Goal: Information Seeking & Learning: Learn about a topic

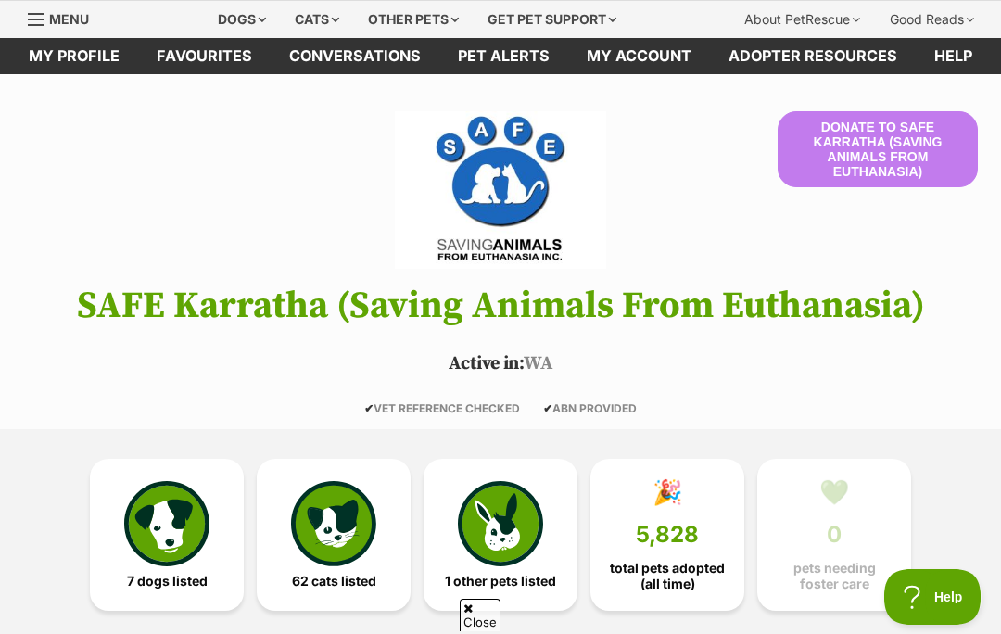
click at [182, 516] on img at bounding box center [166, 523] width 85 height 85
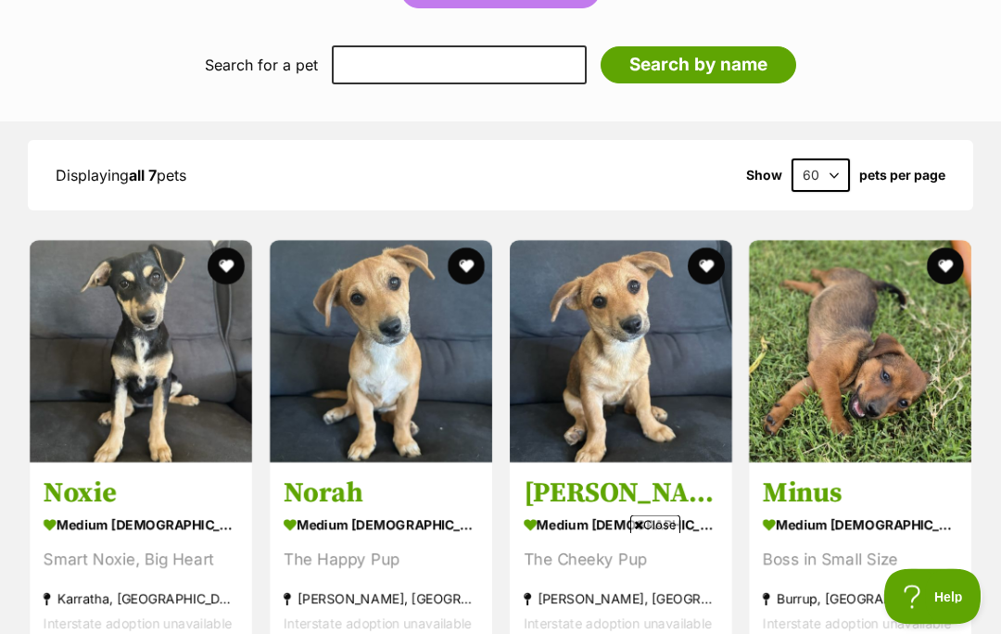
click at [667, 534] on span "Close" at bounding box center [655, 524] width 50 height 19
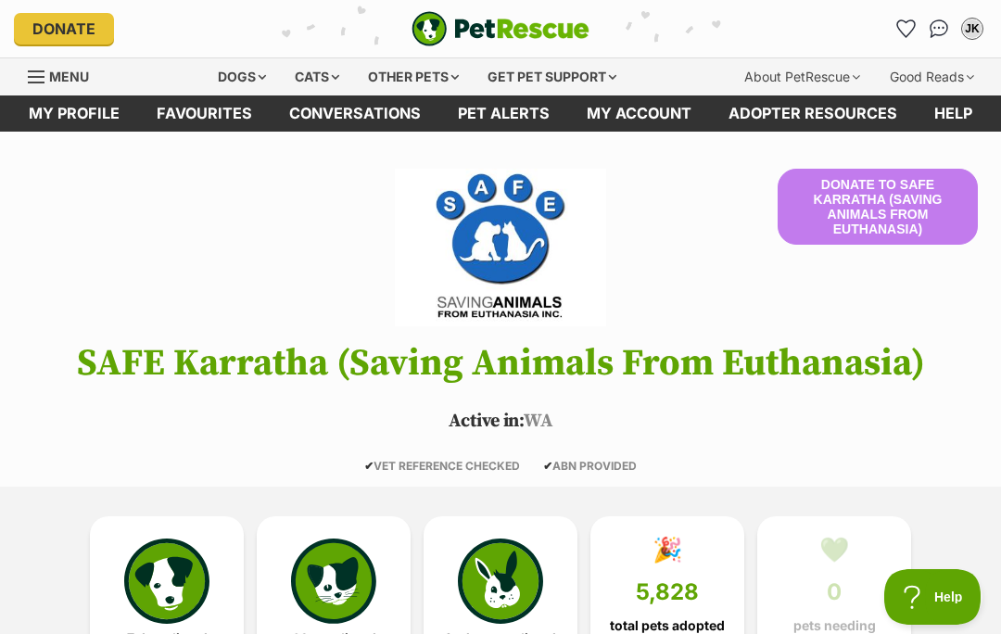
click at [231, 73] on div "Dogs" at bounding box center [242, 76] width 74 height 37
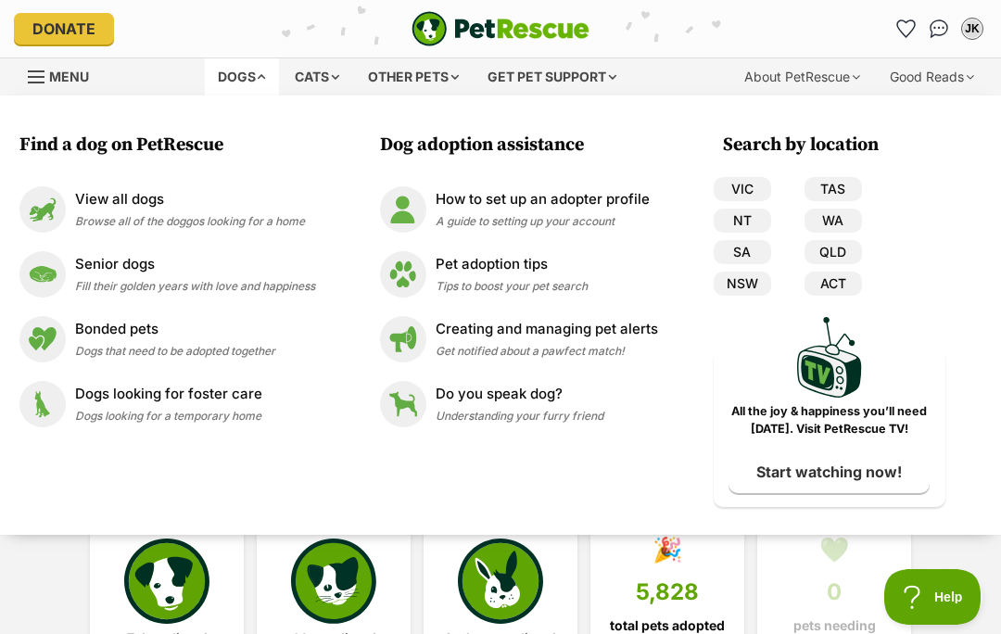
click at [51, 273] on img at bounding box center [42, 274] width 46 height 46
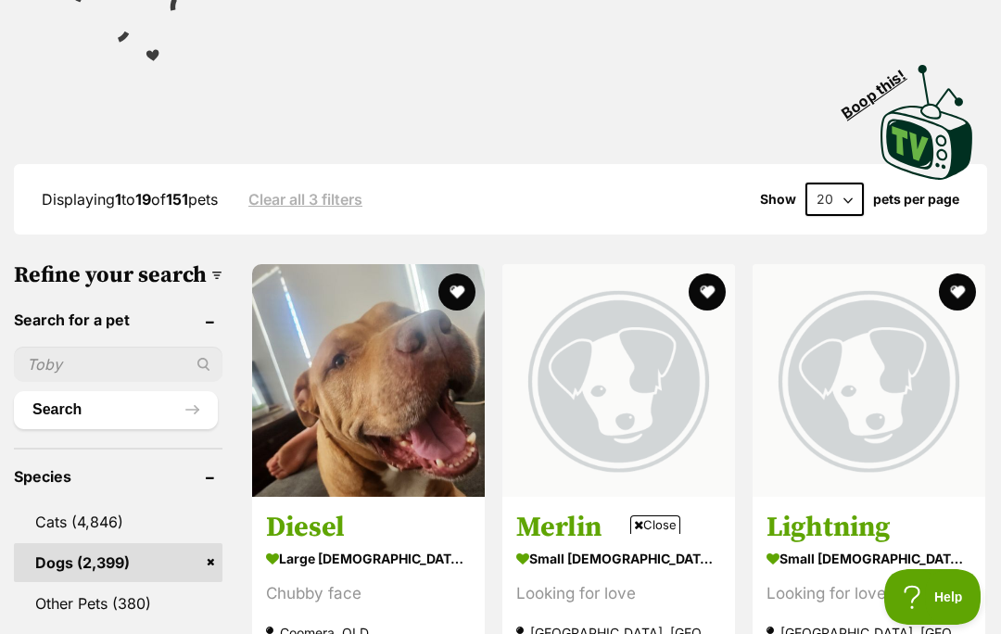
scroll to position [387, 0]
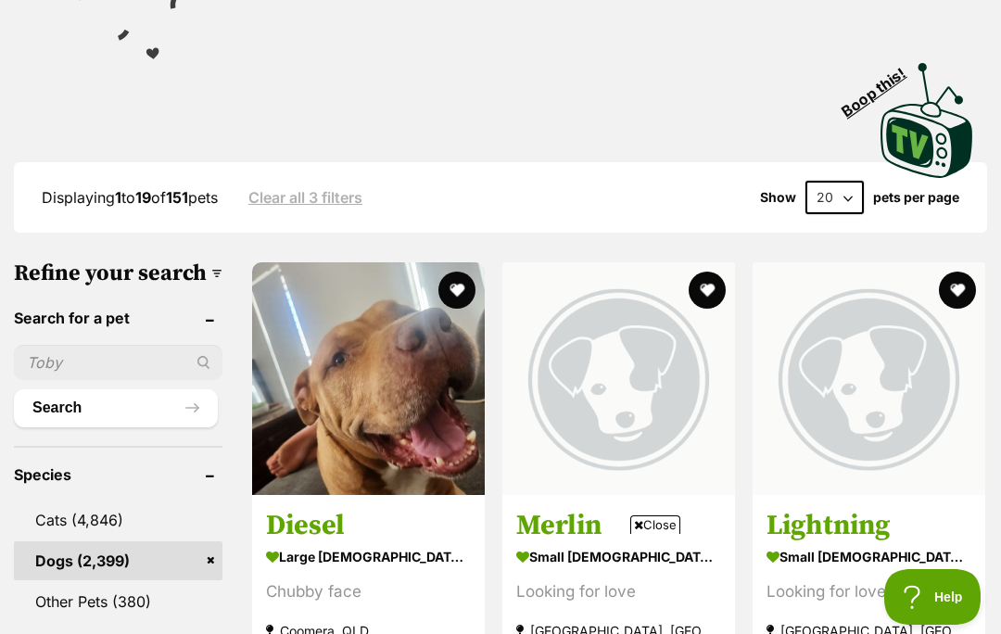
click at [649, 534] on span "Close" at bounding box center [655, 524] width 50 height 19
click at [575, 455] on img at bounding box center [618, 378] width 233 height 233
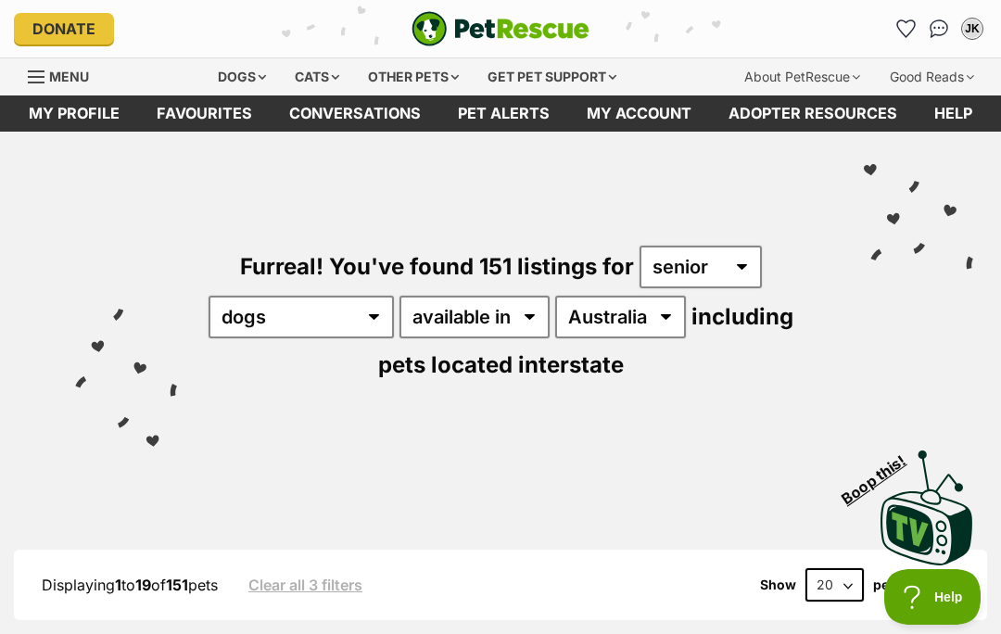
scroll to position [468, 0]
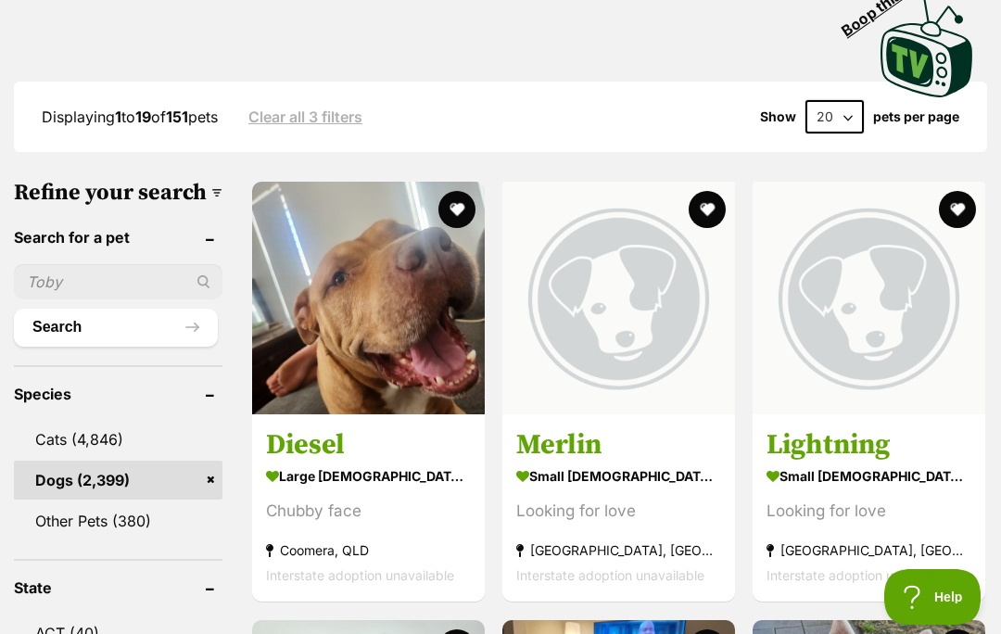
click at [859, 322] on img at bounding box center [868, 298] width 233 height 233
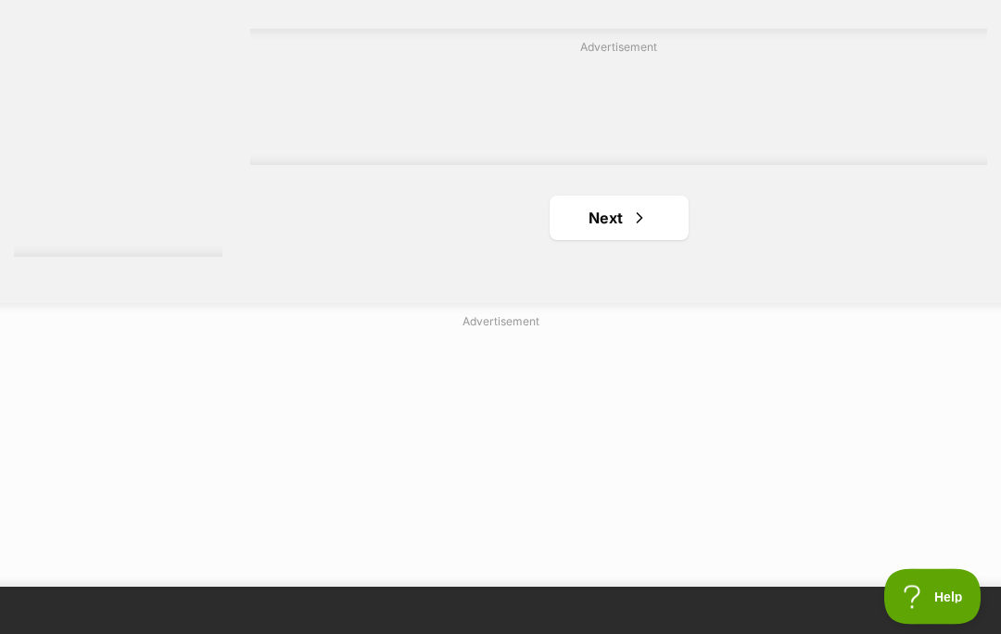
scroll to position [4034, 0]
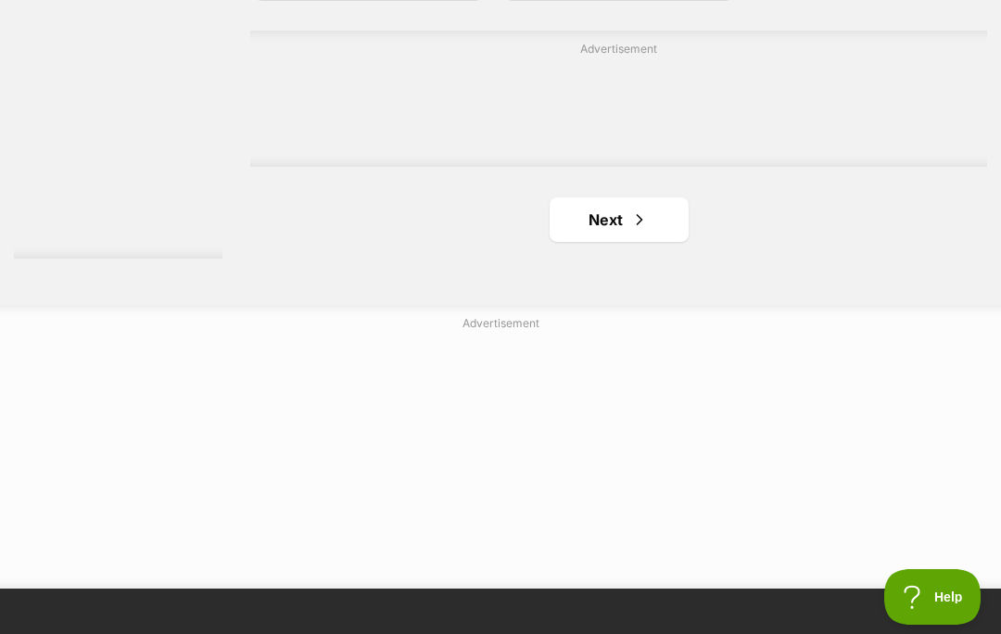
click at [576, 242] on link "Next" at bounding box center [618, 219] width 139 height 44
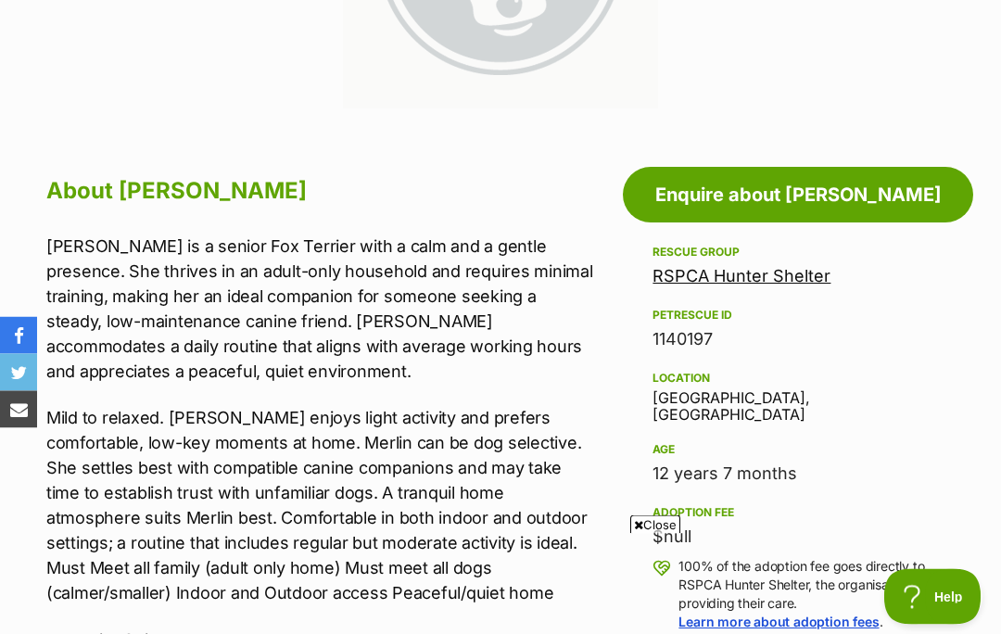
scroll to position [591, 0]
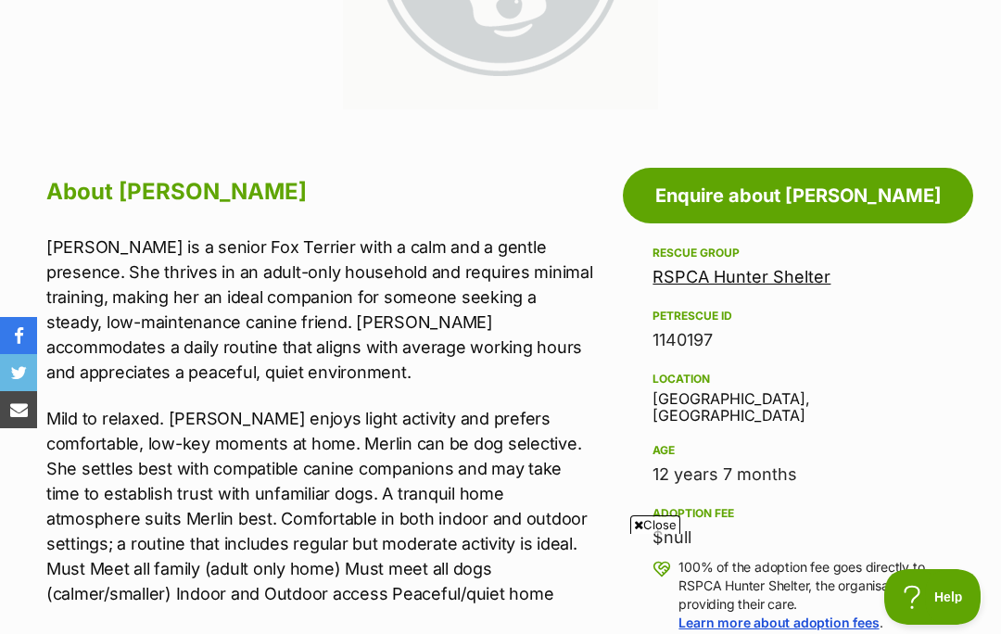
click at [650, 534] on span "Close" at bounding box center [655, 524] width 50 height 19
click at [529, 601] on p "Mild to relaxed. Merlin enjoys light activity and prefers comfortable, low-key …" at bounding box center [320, 506] width 548 height 200
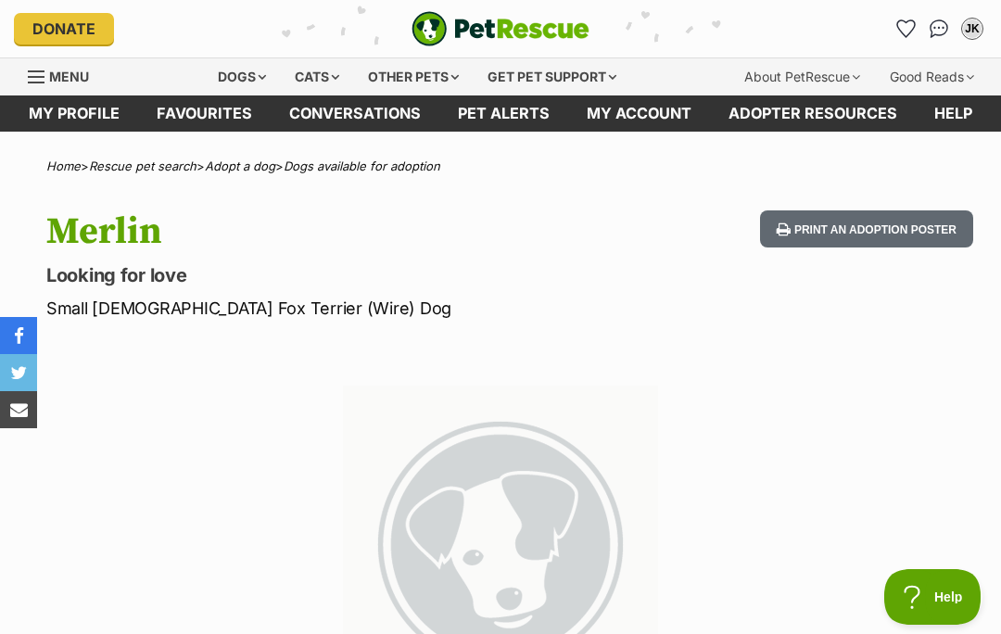
scroll to position [0, 0]
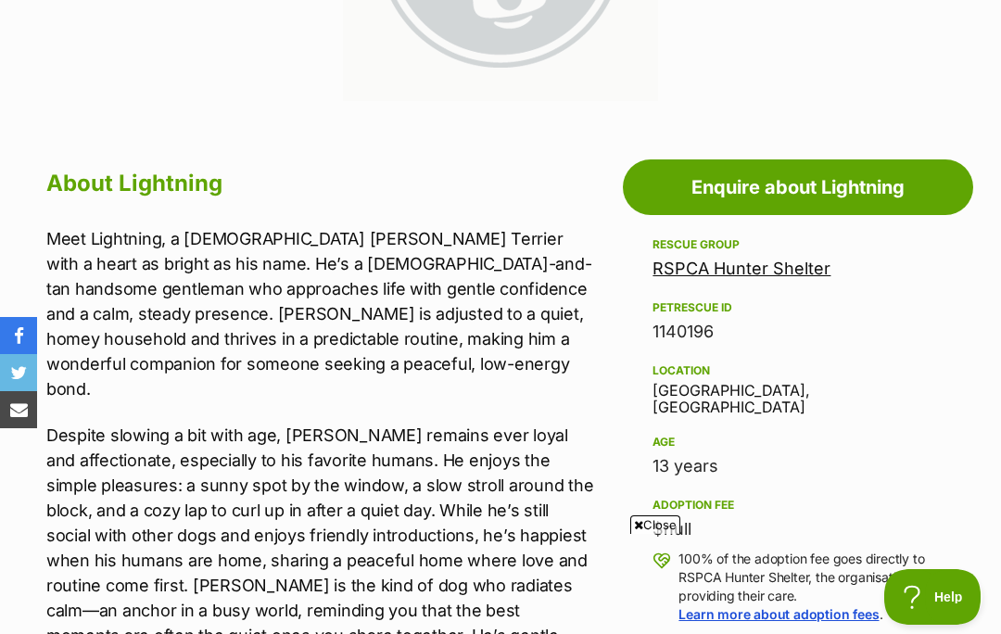
click at [651, 534] on span "Close" at bounding box center [655, 524] width 50 height 19
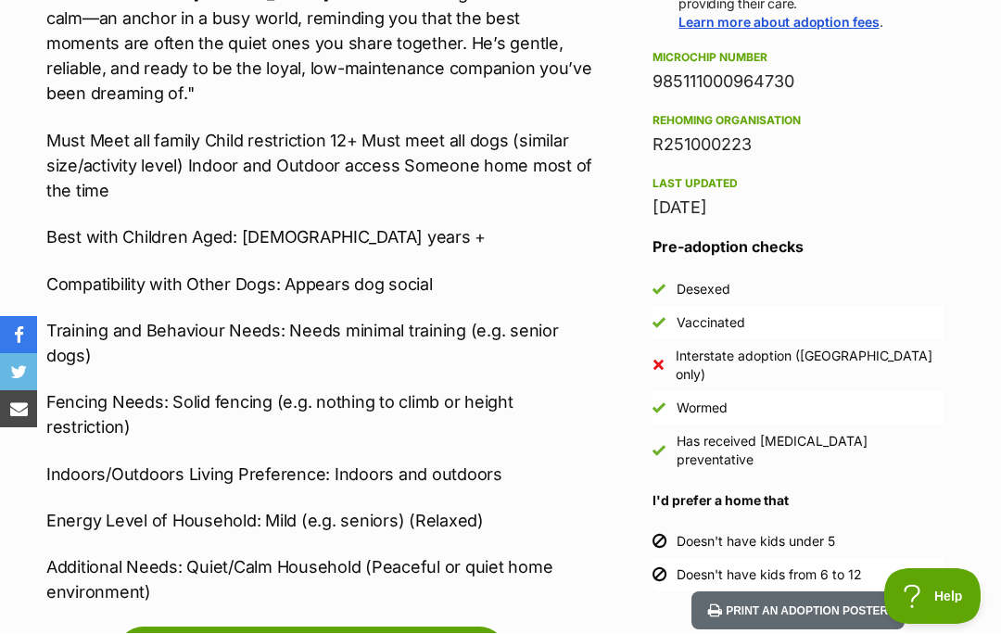
scroll to position [1188, 0]
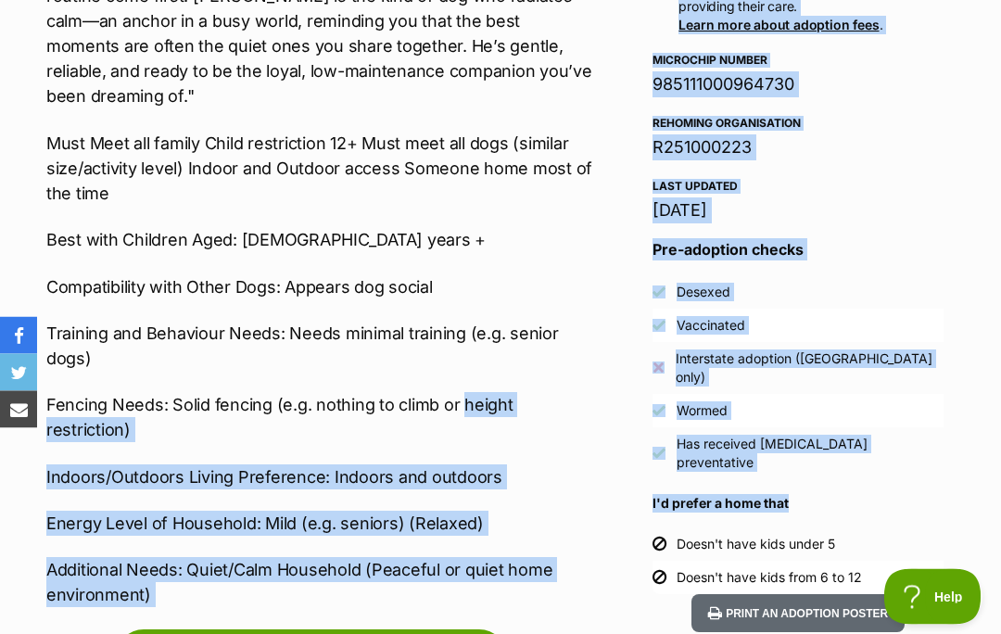
click at [937, 528] on li "Doesn't have kids under 5" at bounding box center [797, 544] width 291 height 33
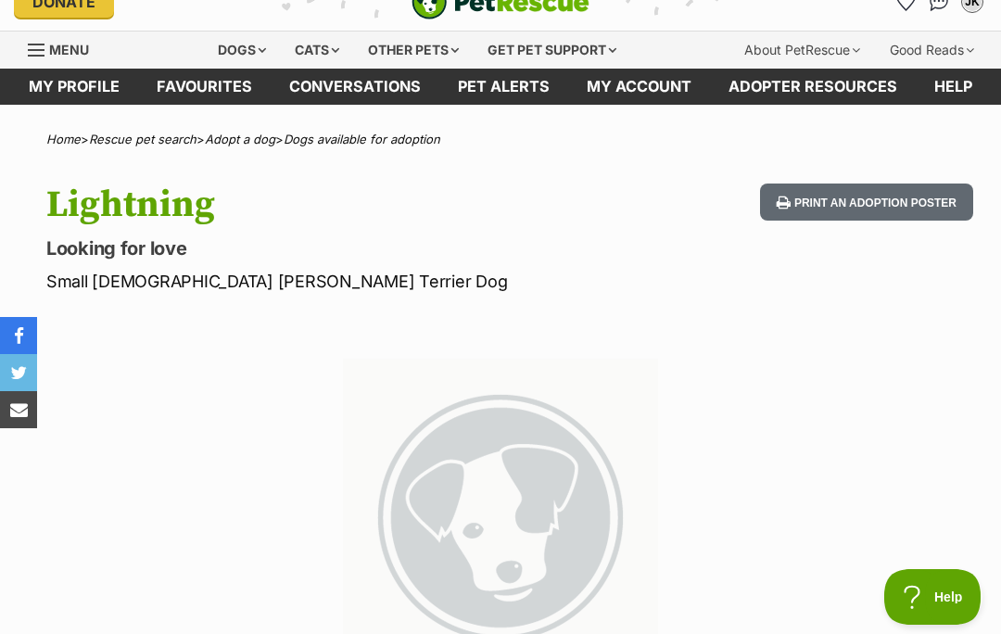
scroll to position [0, 0]
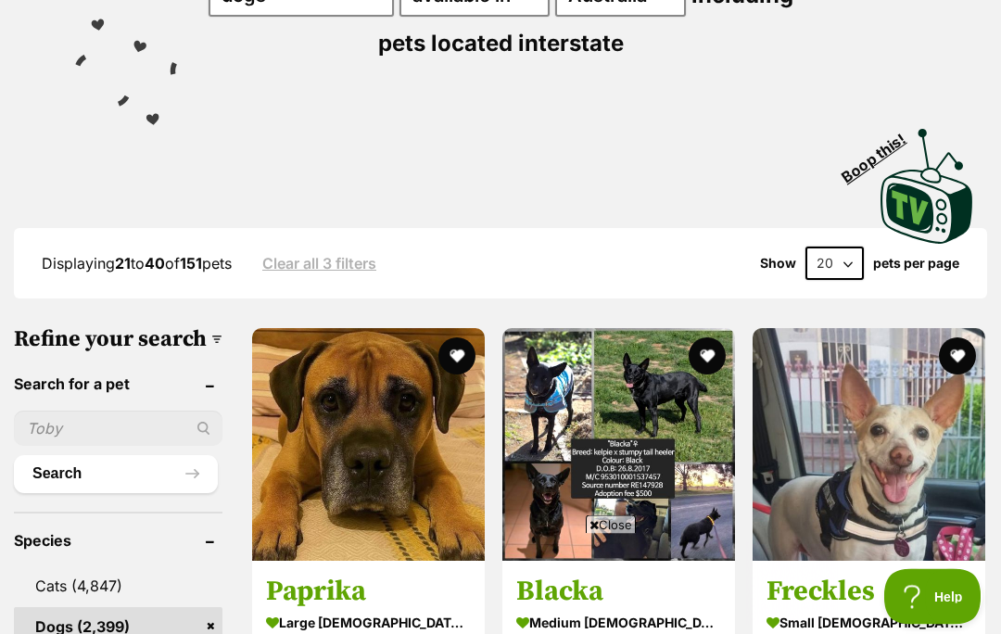
scroll to position [326, 0]
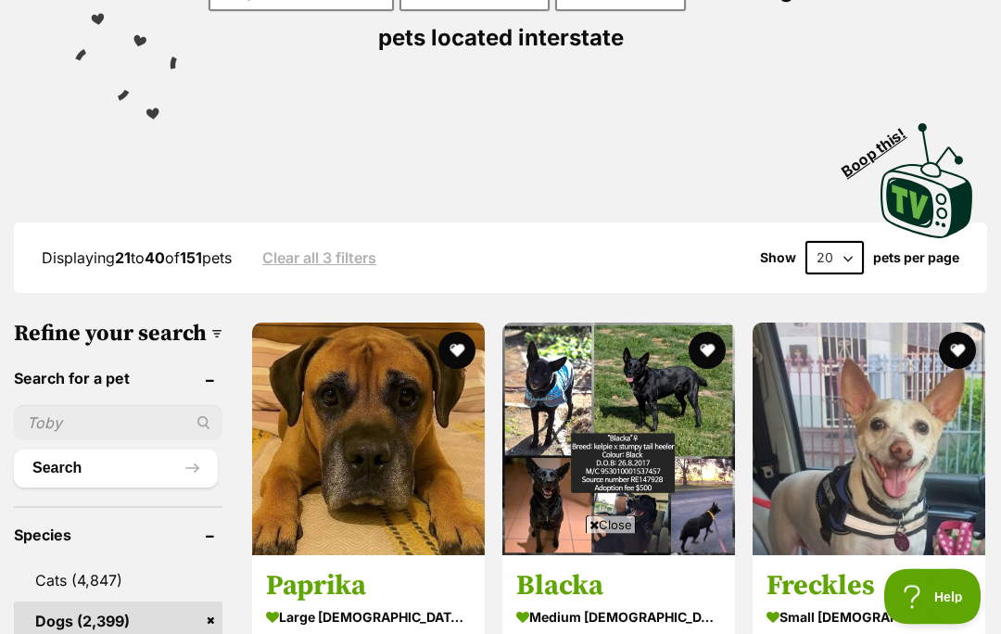
click at [621, 534] on span "Close" at bounding box center [611, 524] width 50 height 19
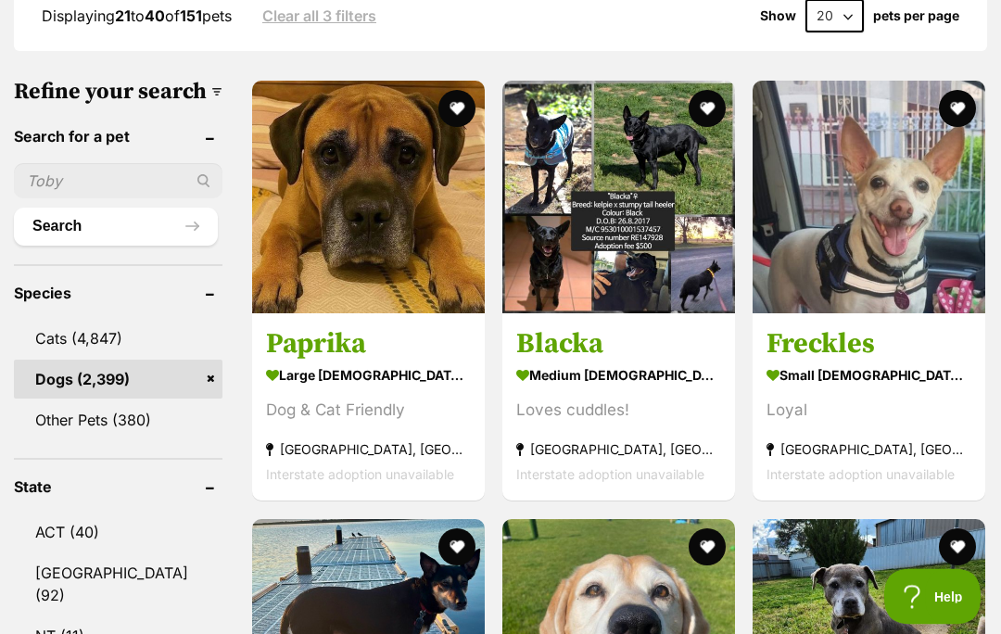
scroll to position [569, 0]
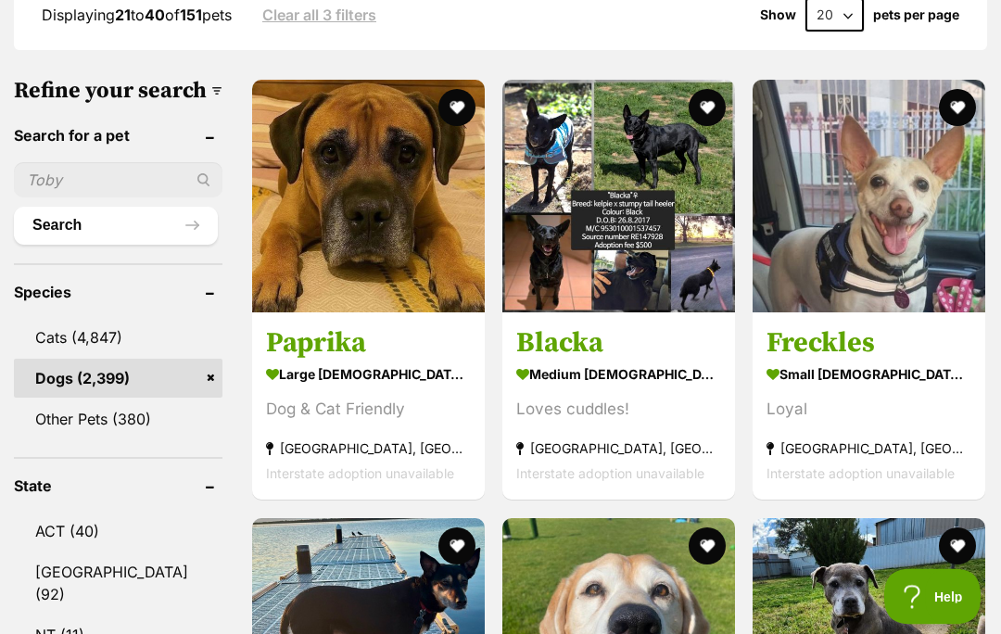
click at [892, 284] on img at bounding box center [868, 197] width 233 height 233
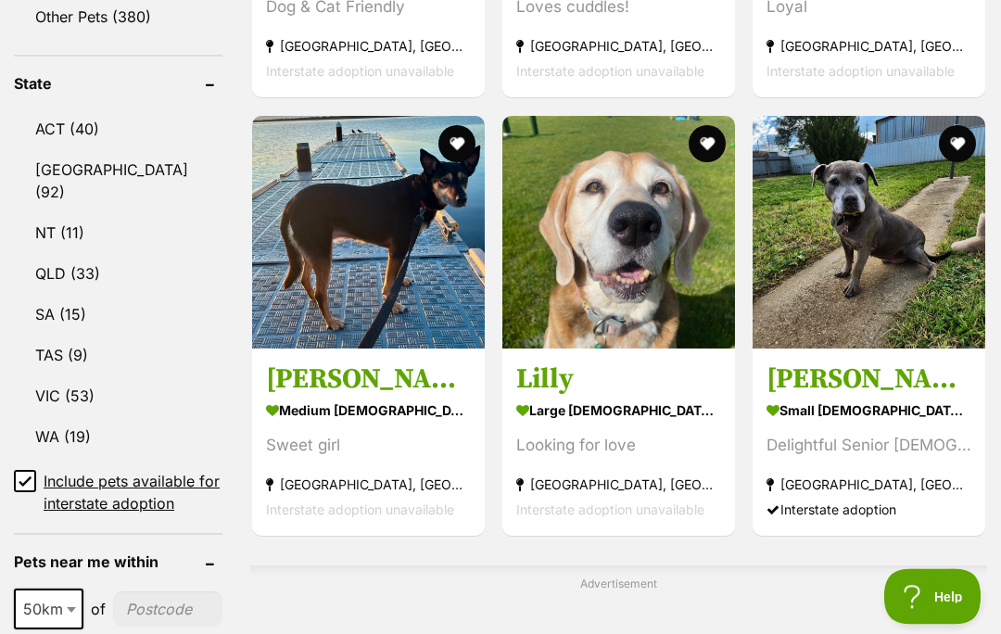
scroll to position [973, 0]
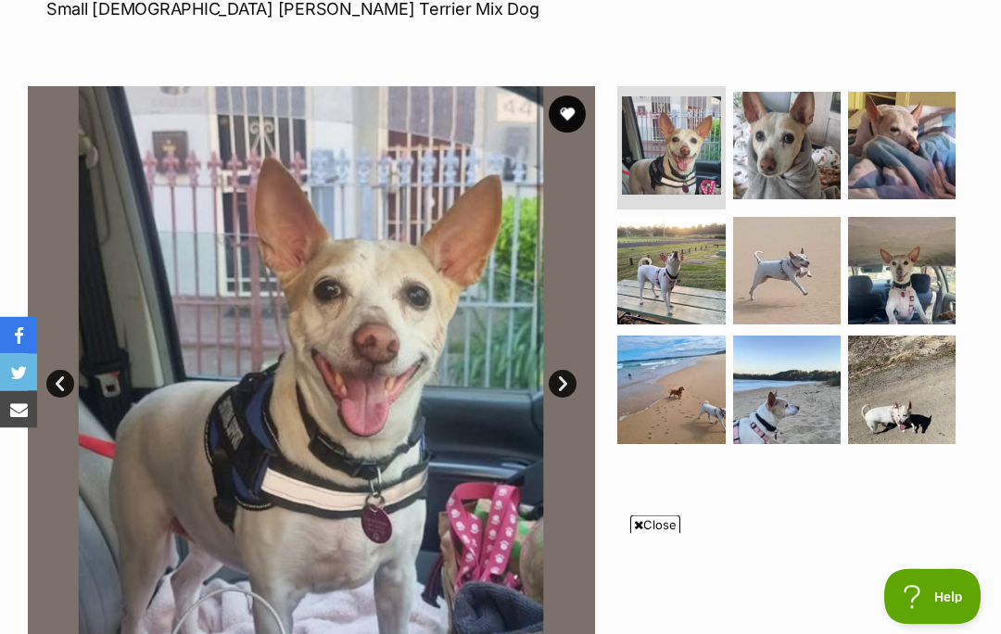
scroll to position [299, 0]
click at [655, 534] on span "Close" at bounding box center [655, 524] width 50 height 19
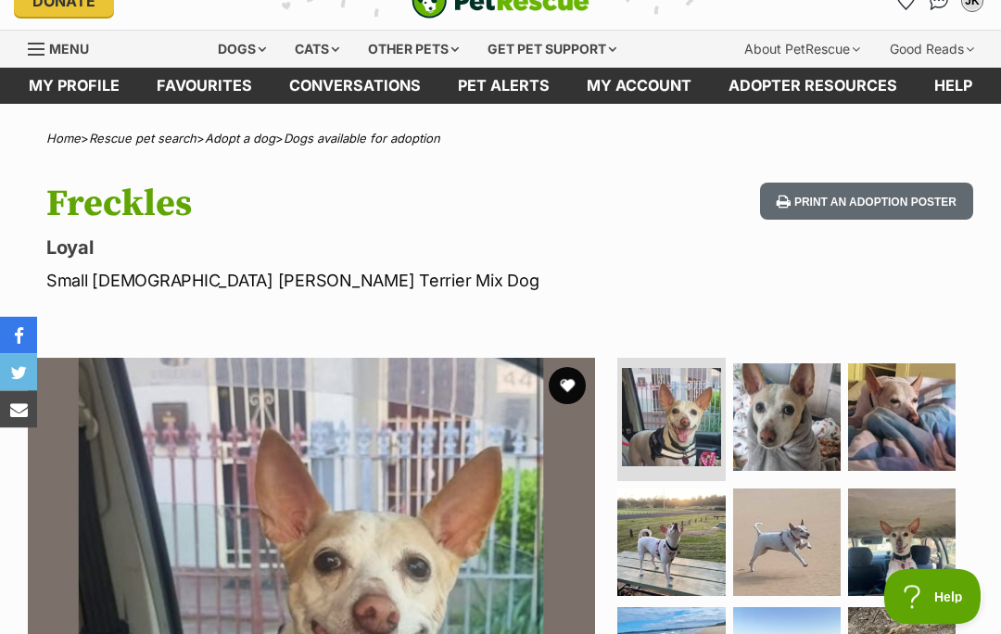
scroll to position [0, 0]
